Goal: Task Accomplishment & Management: Use online tool/utility

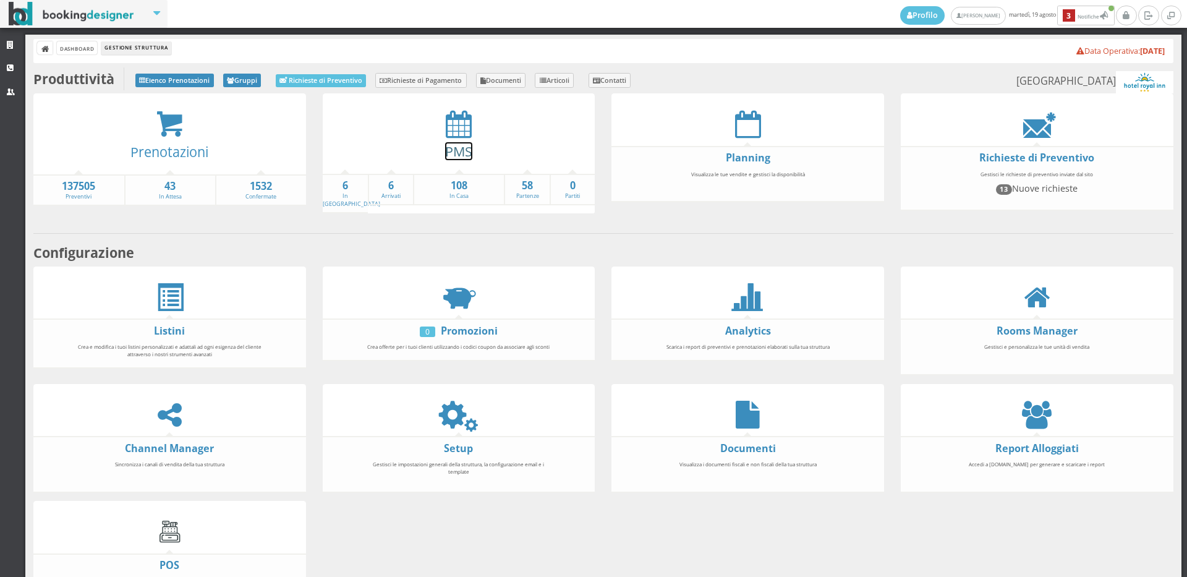
click at [453, 156] on link "PMS" at bounding box center [458, 151] width 27 height 18
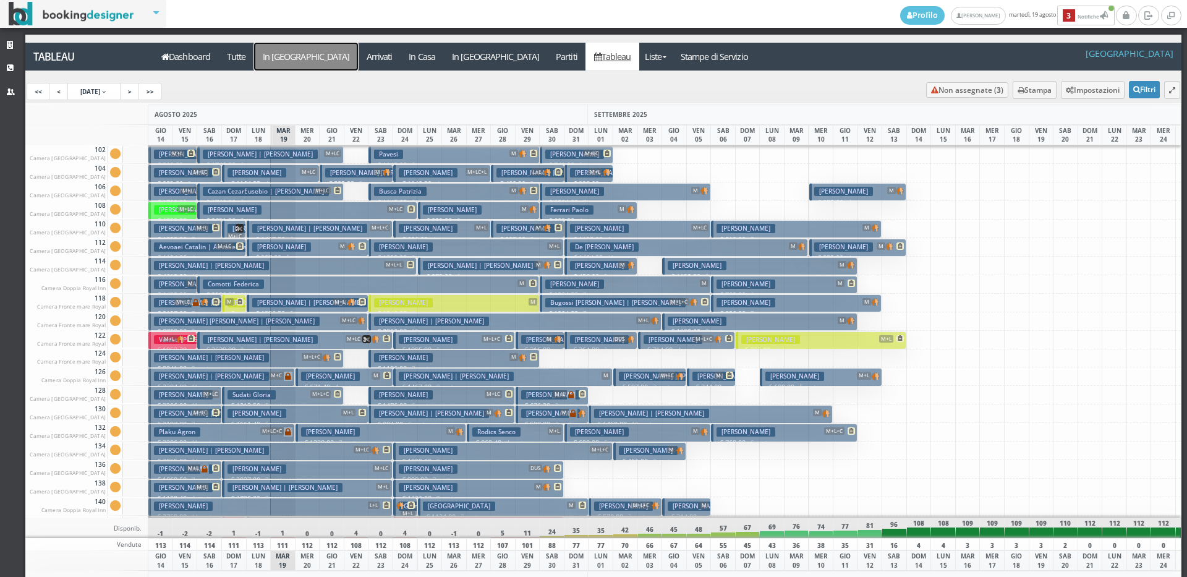
click at [284, 49] on a=pms-arrival-reservations"] "In Arrivo" at bounding box center [306, 57] width 104 height 28
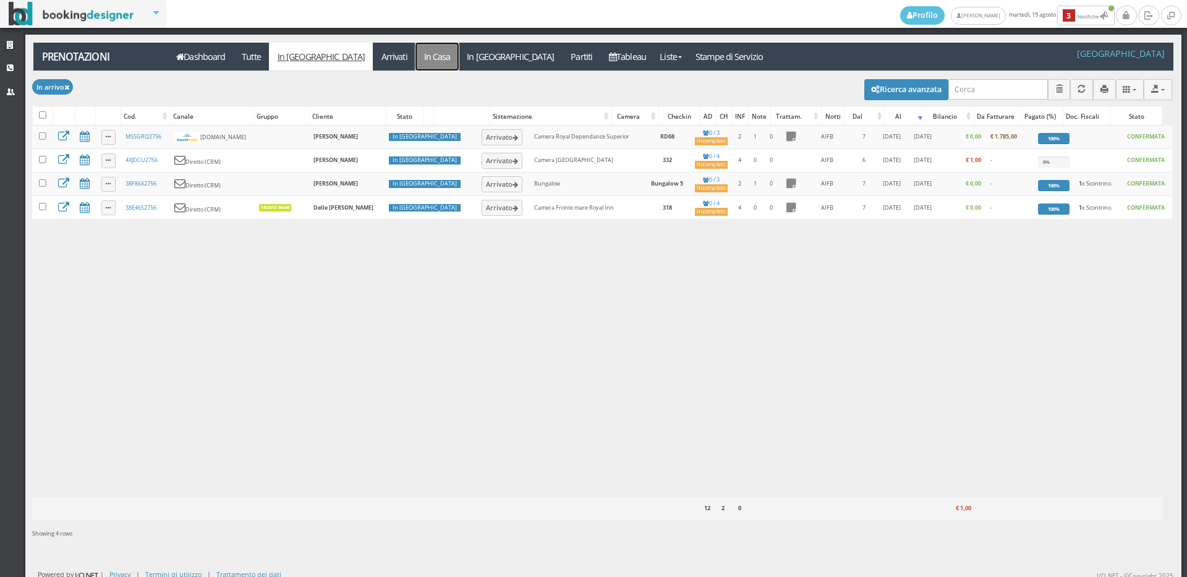
click at [416, 58] on link "In Casa" at bounding box center [437, 57] width 43 height 28
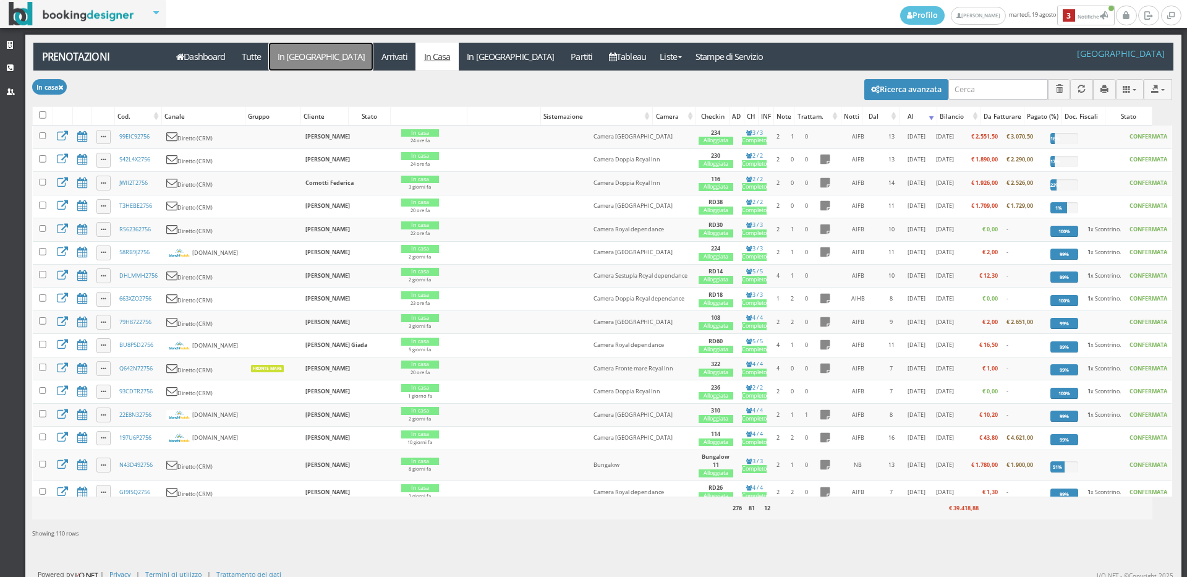
click at [307, 59] on link "In Arrivo" at bounding box center [321, 57] width 104 height 28
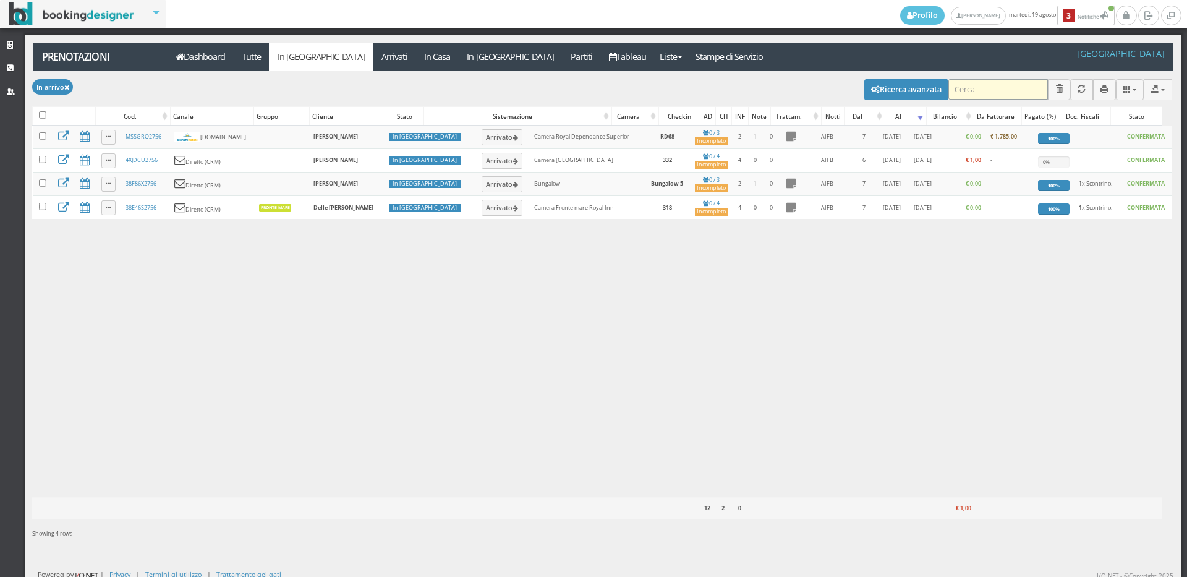
click at [974, 92] on input "search" at bounding box center [998, 89] width 100 height 20
type input "BRACCI"
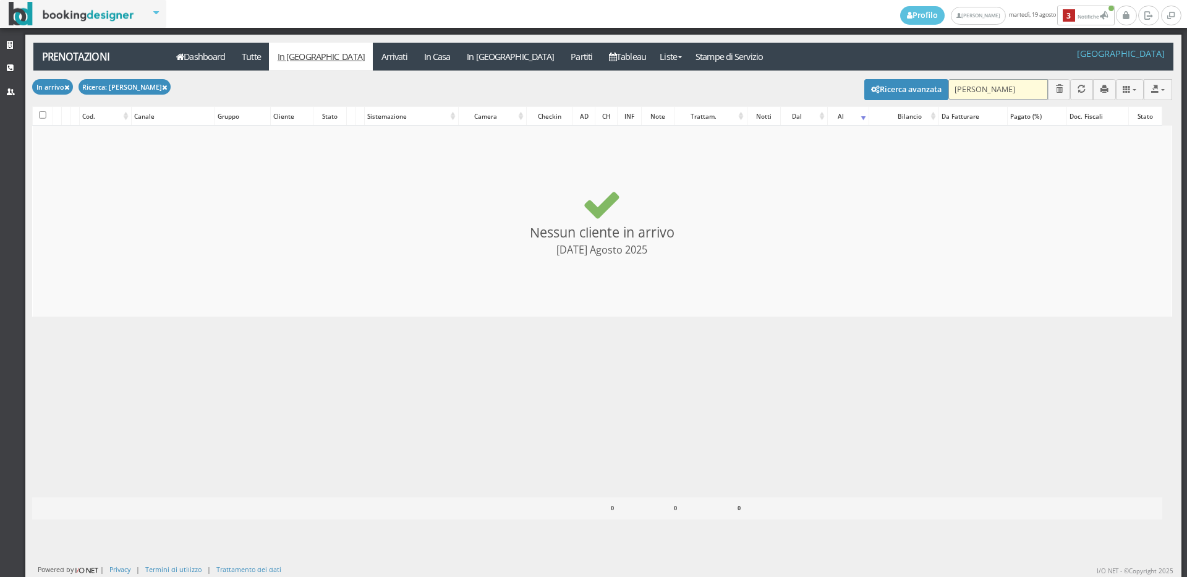
checkbox input "false"
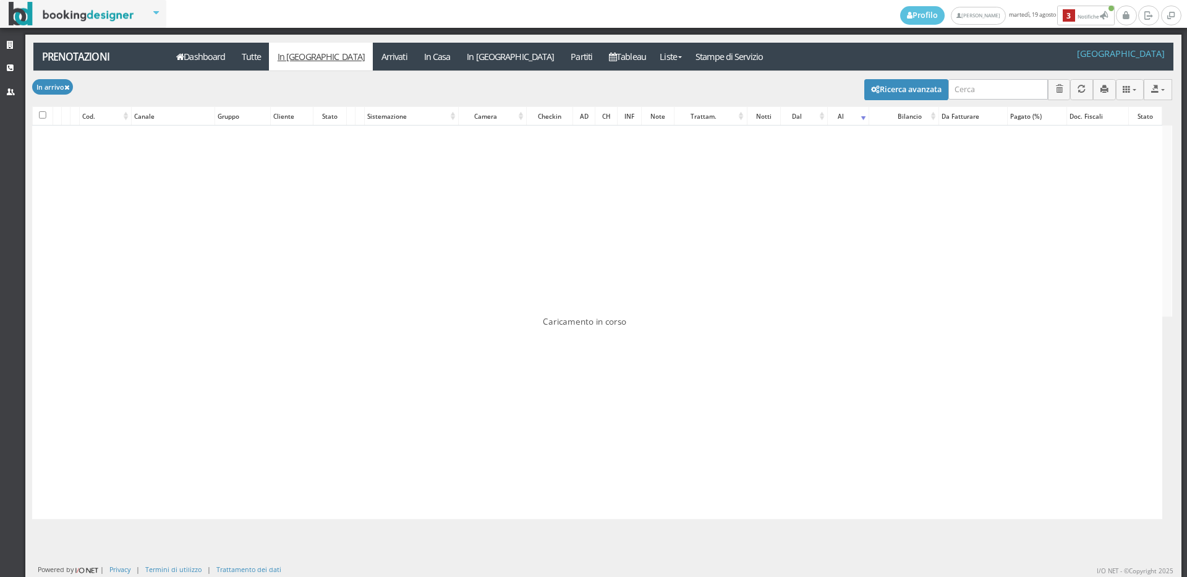
checkbox input "false"
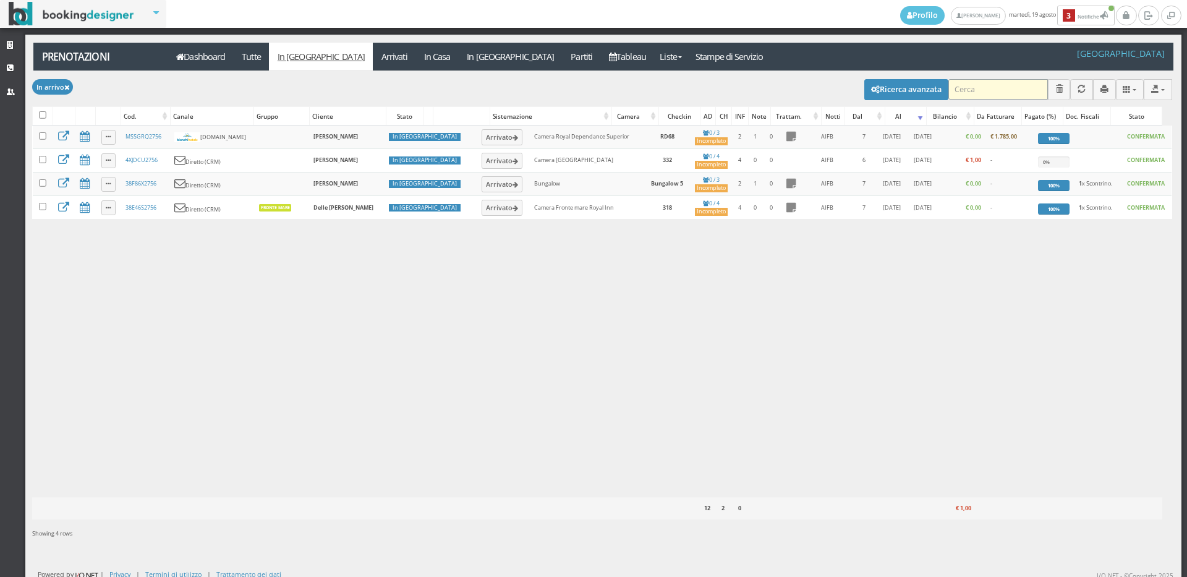
click at [970, 95] on input "search" at bounding box center [998, 89] width 100 height 20
type input "BRACCI"
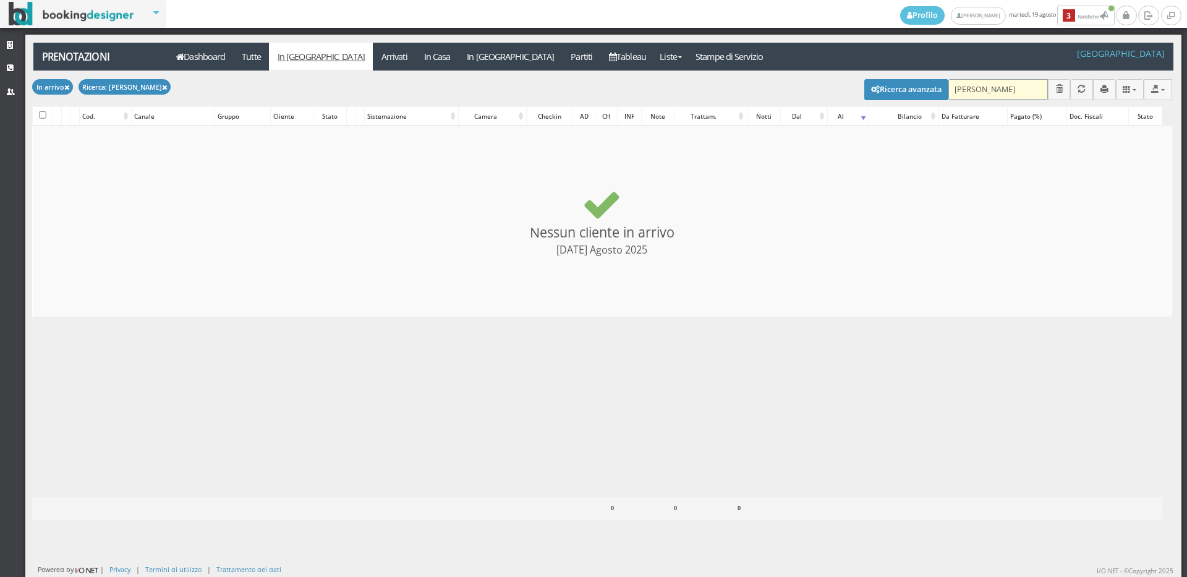
checkbox input "false"
type input "[PERSON_NAME]"
click at [373, 59] on link "Arrivati" at bounding box center [394, 57] width 43 height 28
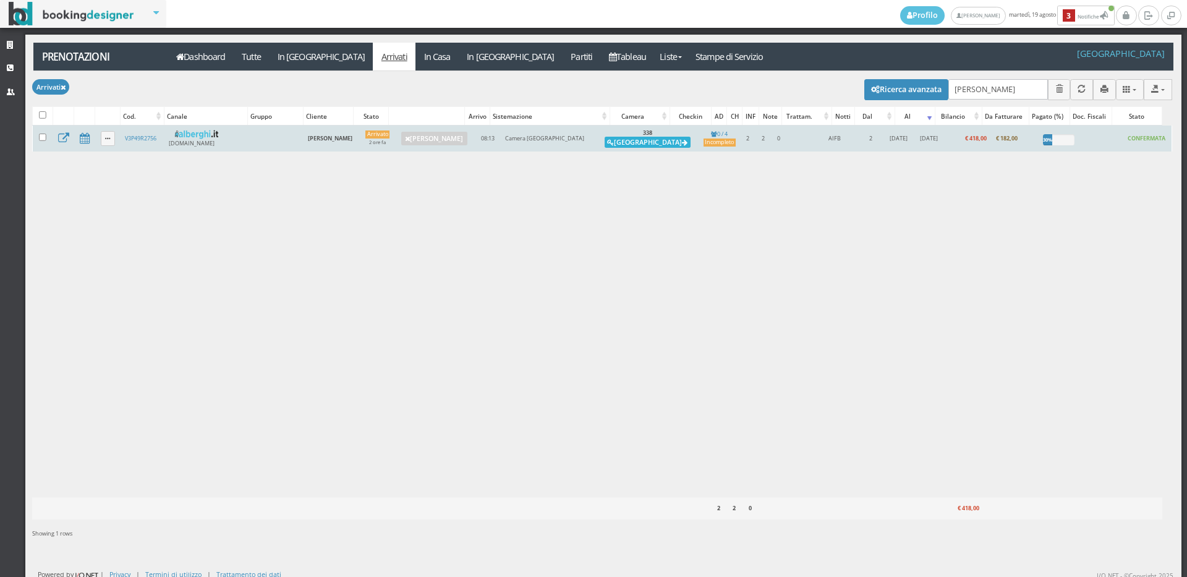
click at [627, 143] on button "[GEOGRAPHIC_DATA]" at bounding box center [648, 142] width 86 height 11
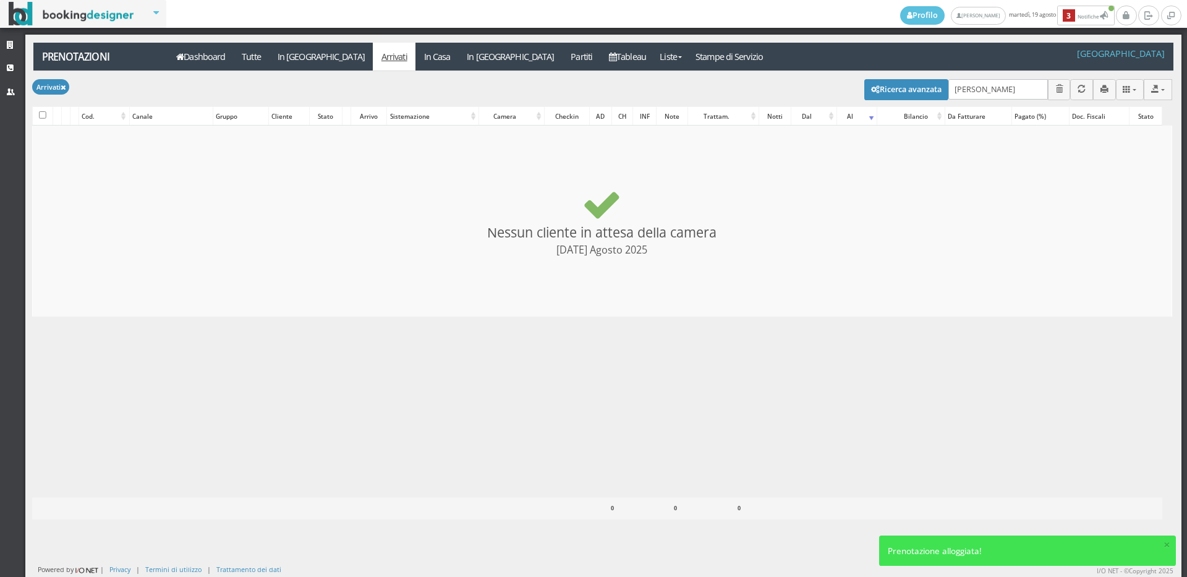
checkbox input "false"
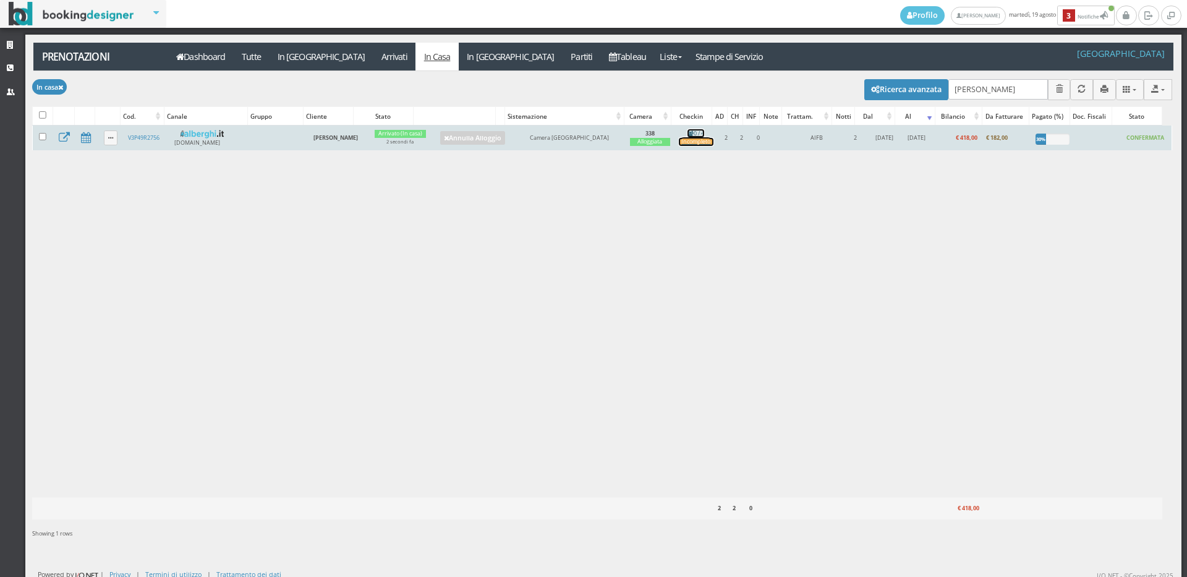
click at [687, 142] on div "Incompleto" at bounding box center [696, 142] width 35 height 8
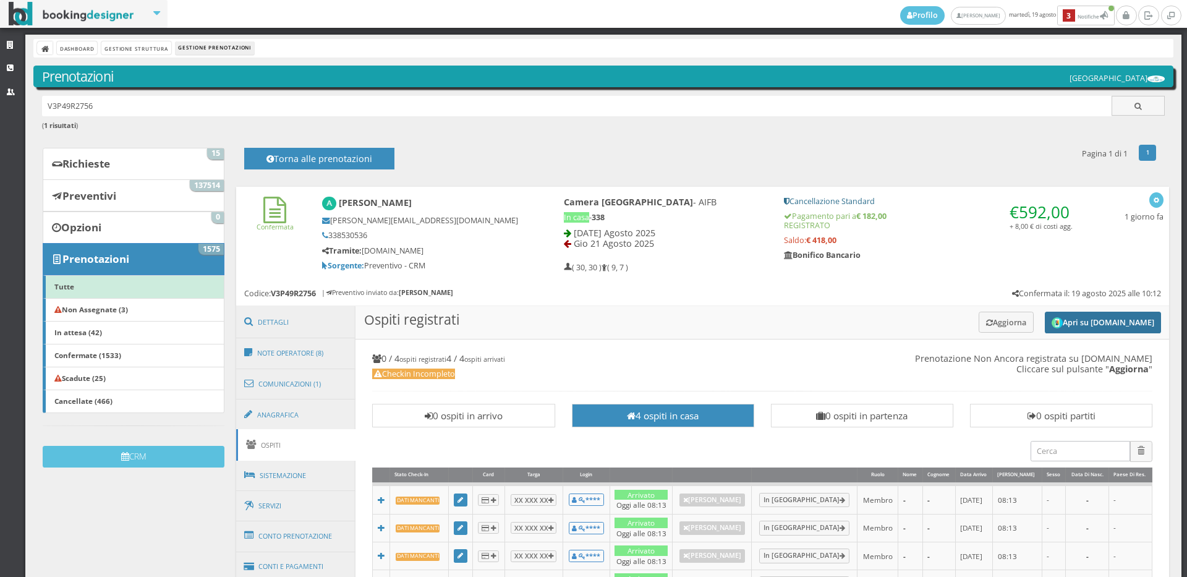
click at [1057, 326] on button "Apri su [DOMAIN_NAME]" at bounding box center [1103, 323] width 116 height 22
click at [1085, 324] on button "Apri su [DOMAIN_NAME]" at bounding box center [1103, 323] width 116 height 22
click at [985, 329] on button "Aggiorna" at bounding box center [1006, 322] width 55 height 20
click at [1105, 320] on button "Apri su [DOMAIN_NAME]" at bounding box center [1103, 323] width 116 height 22
click at [992, 316] on button "Aggiorna" at bounding box center [1006, 322] width 55 height 20
